Goal: Information Seeking & Learning: Learn about a topic

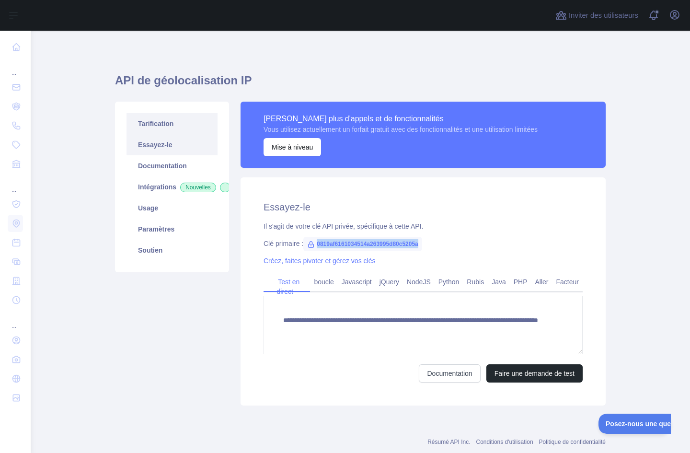
click at [149, 122] on font "Tarification" at bounding box center [155, 124] width 35 height 8
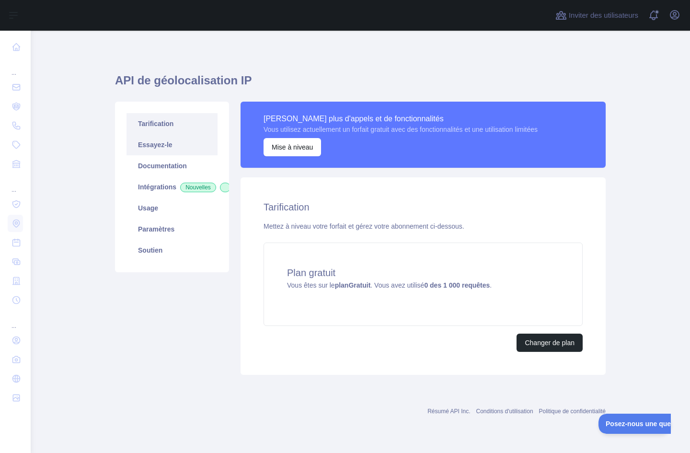
click at [151, 144] on font "Essayez-le" at bounding box center [155, 145] width 34 height 8
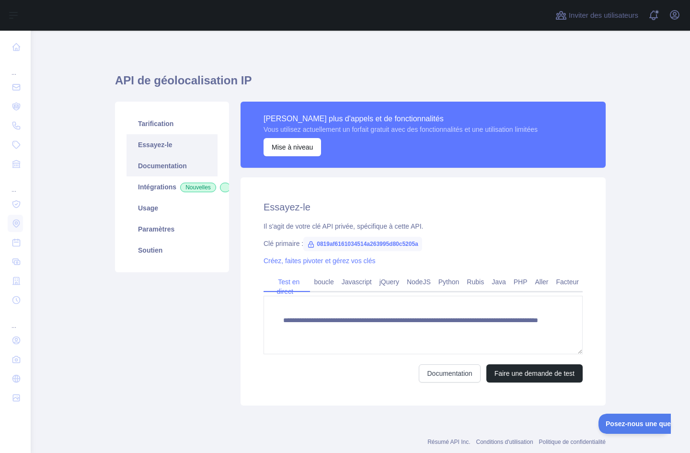
click at [156, 165] on font "Documentation" at bounding box center [162, 166] width 49 height 8
click at [151, 212] on font "Usage" at bounding box center [148, 208] width 20 height 8
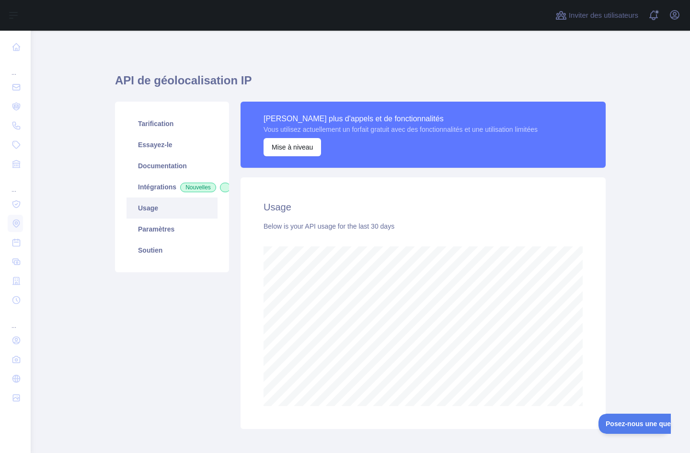
scroll to position [422, 652]
click at [150, 233] on font "Paramètres" at bounding box center [156, 229] width 36 height 8
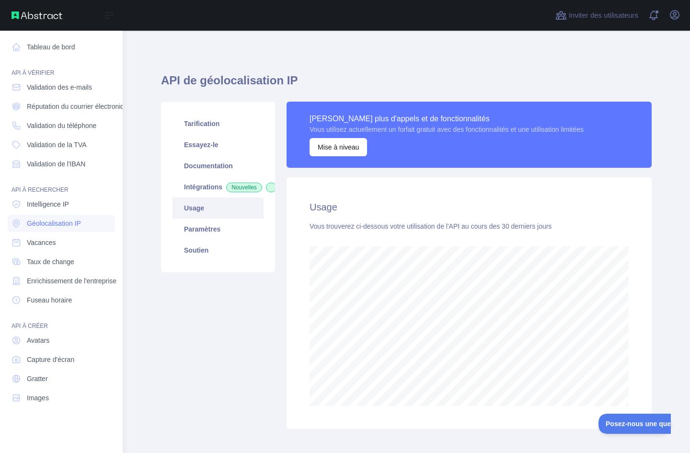
scroll to position [478724, 478586]
click at [49, 87] on font "Validation des e-mails" at bounding box center [59, 87] width 65 height 8
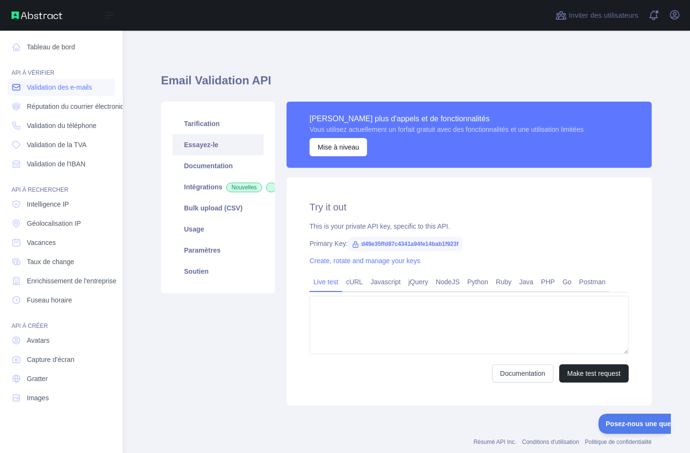
type textarea "**********"
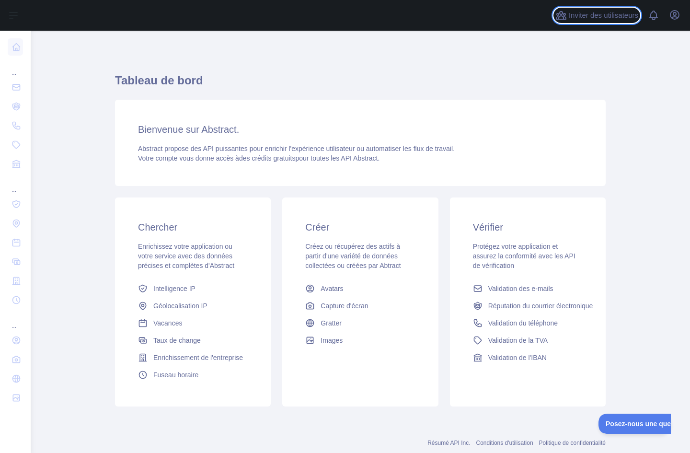
drag, startPoint x: 588, startPoint y: 10, endPoint x: 452, endPoint y: 14, distance: 135.7
click at [452, 13] on div "Inviter des utilisateurs Afficher les notifications Ouvrir le menu utilisateur" at bounding box center [360, 15] width 659 height 31
click at [505, 291] on font "Validation des e-mails" at bounding box center [520, 289] width 65 height 8
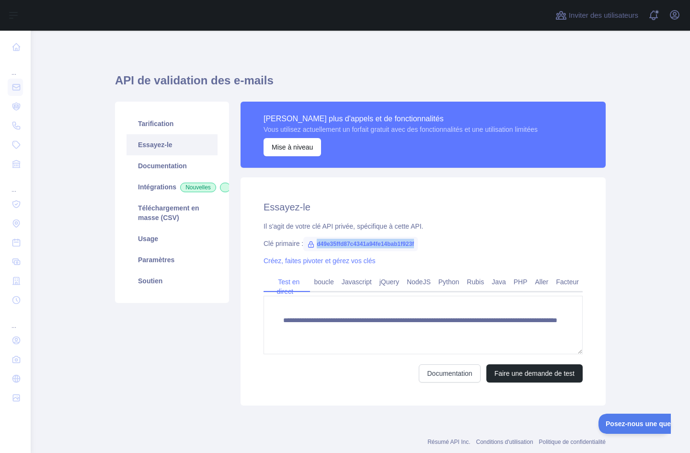
drag, startPoint x: 416, startPoint y: 247, endPoint x: 312, endPoint y: 248, distance: 104.5
click at [310, 248] on span "d49e35ffd87c4341a94fe14bab1f923f" at bounding box center [360, 244] width 115 height 14
copy font "d49e35ffd87c4341a94fe14bab1f923f"
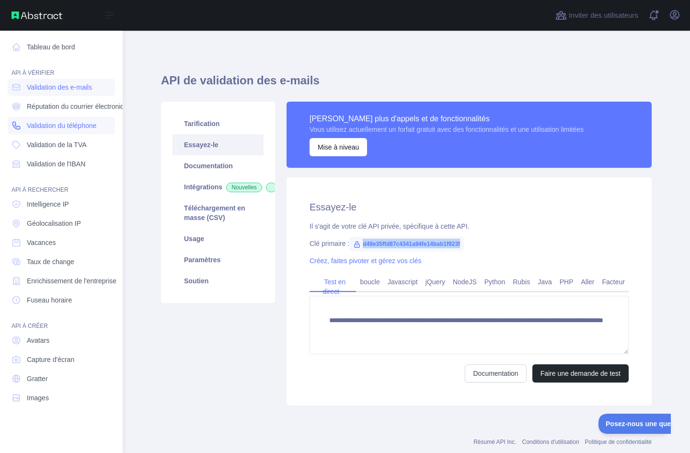
click at [52, 127] on font "Validation du téléphone" at bounding box center [61, 126] width 69 height 8
click at [49, 147] on font "Validation de la TVA" at bounding box center [57, 145] width 60 height 8
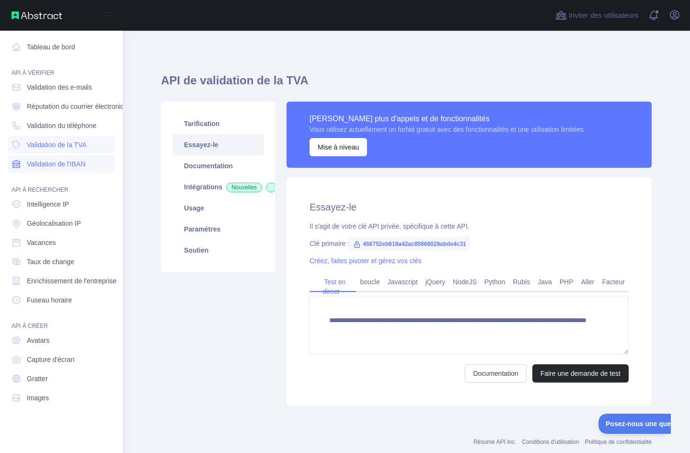
click at [51, 163] on font "Validation de l'IBAN" at bounding box center [56, 164] width 58 height 8
click at [55, 108] on font "Réputation du courrier électronique" at bounding box center [79, 107] width 105 height 8
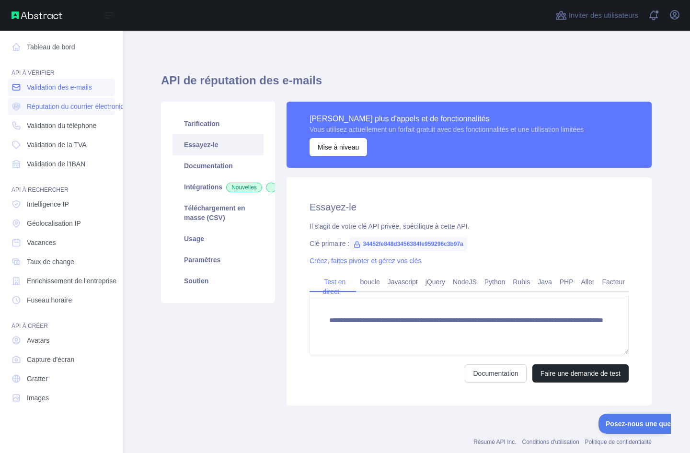
click at [55, 91] on font "Validation des e-mails" at bounding box center [59, 87] width 65 height 8
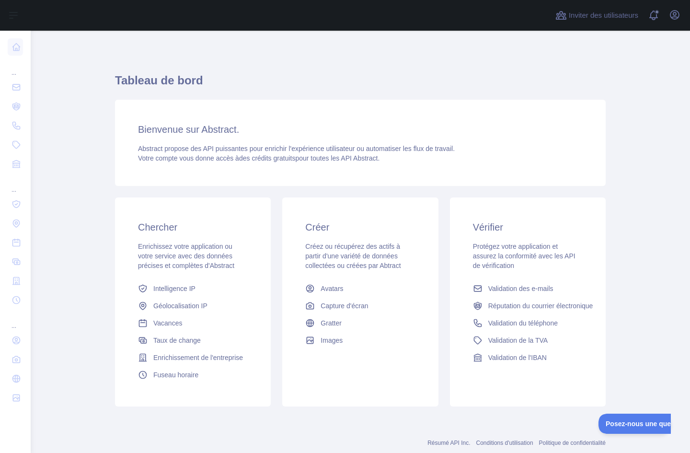
drag, startPoint x: 191, startPoint y: 147, endPoint x: 387, endPoint y: 155, distance: 196.2
click at [387, 155] on div "Abstract propose des API puissantes pour enrichir l'expérience utilisateur ou a…" at bounding box center [360, 153] width 445 height 19
click at [394, 172] on div "Bienvenue sur Abstract. Abstract propose des API puissantes pour enrichir l'exp…" at bounding box center [360, 143] width 491 height 86
click at [166, 287] on font "Intelligence IP" at bounding box center [174, 289] width 42 height 8
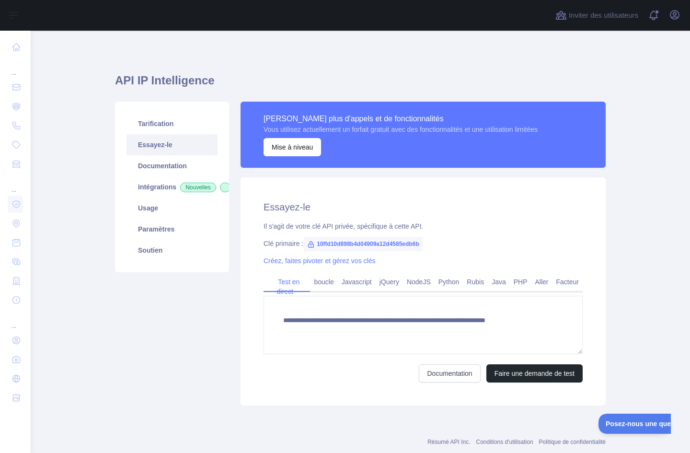
type textarea "**********"
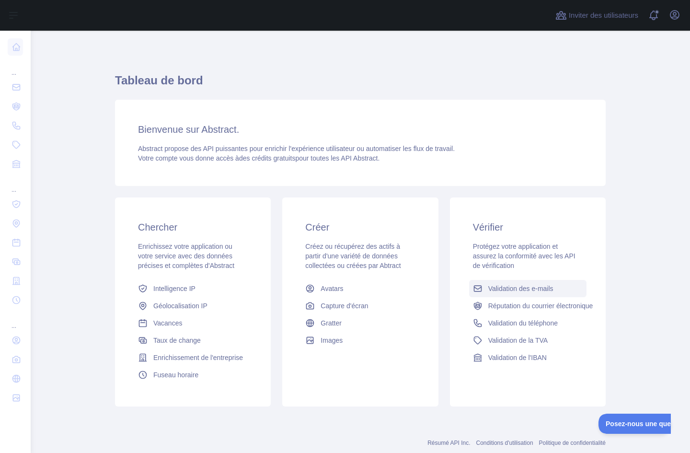
click at [507, 291] on font "Validation des e-mails" at bounding box center [520, 289] width 65 height 8
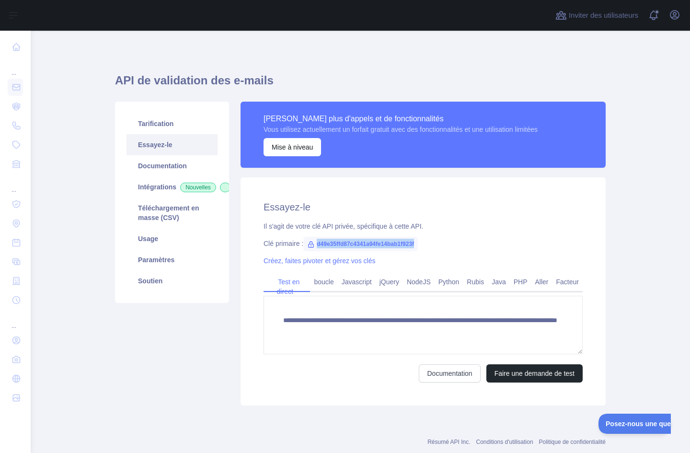
drag, startPoint x: 415, startPoint y: 242, endPoint x: 312, endPoint y: 232, distance: 103.9
click at [312, 232] on div "**********" at bounding box center [423, 291] width 365 height 228
click at [464, 260] on div "Créez, faites pivoter et gérez vos clés" at bounding box center [423, 261] width 319 height 10
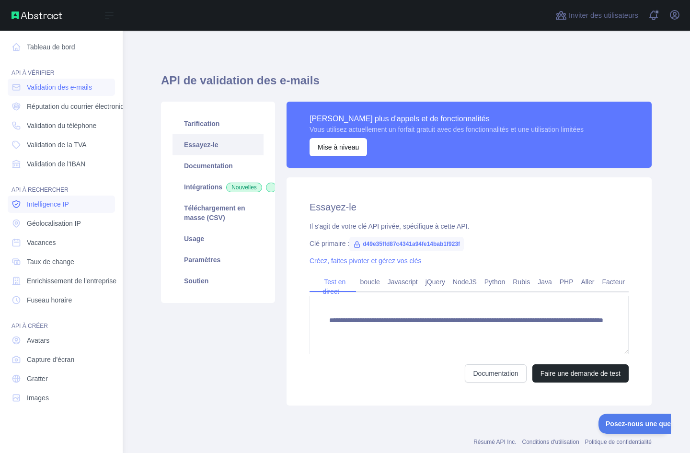
click at [50, 205] on font "Intelligence IP" at bounding box center [48, 204] width 42 height 8
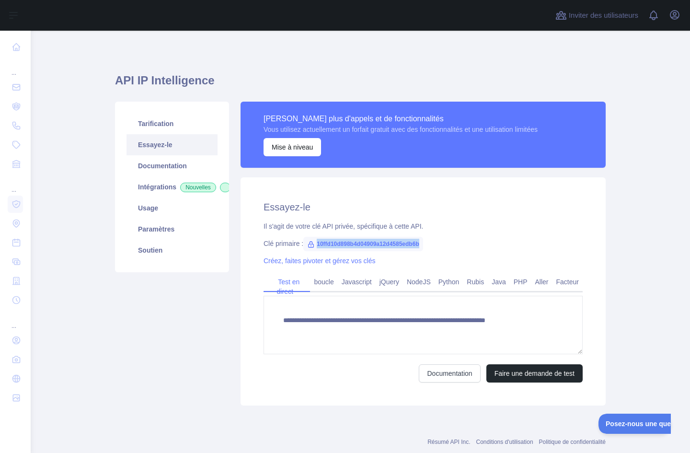
drag, startPoint x: 316, startPoint y: 243, endPoint x: 421, endPoint y: 245, distance: 105.4
click at [421, 245] on span "10ffd10d898b4d04909a12d4585edb6b" at bounding box center [362, 244] width 119 height 14
copy font "10ffd10d898b4d04909a12d4585edb6b"
